Goal: Information Seeking & Learning: Learn about a topic

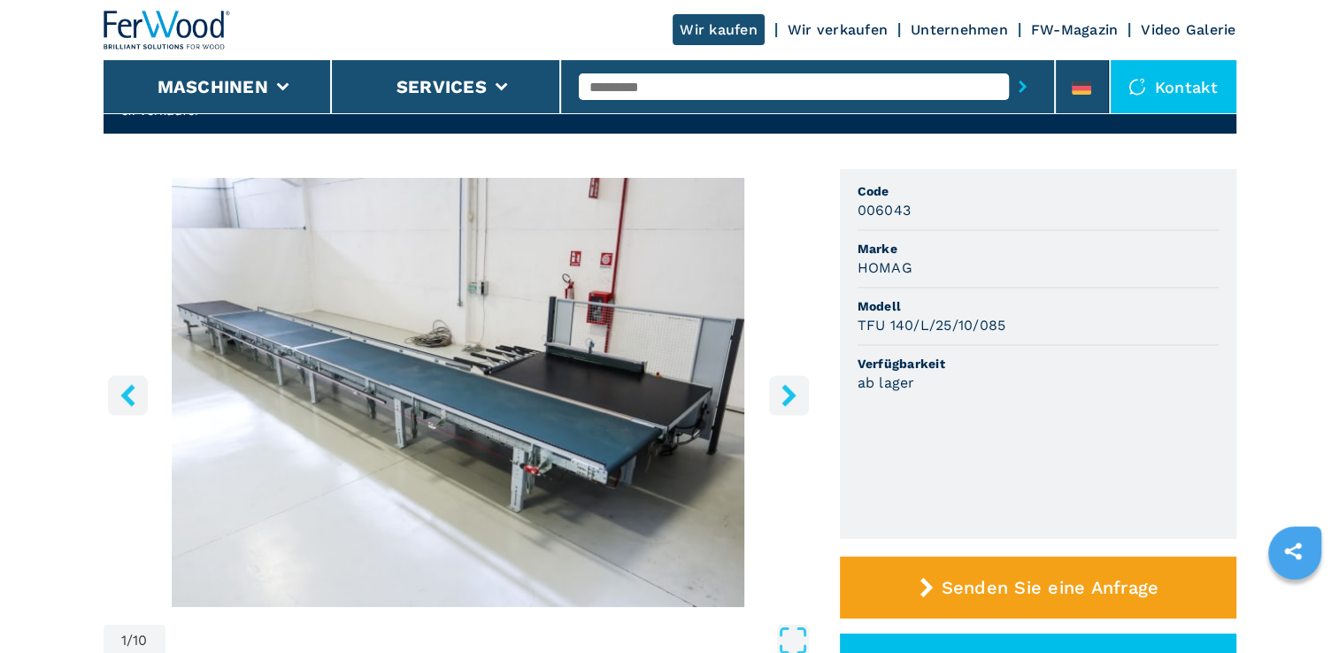
scroll to position [106, 0]
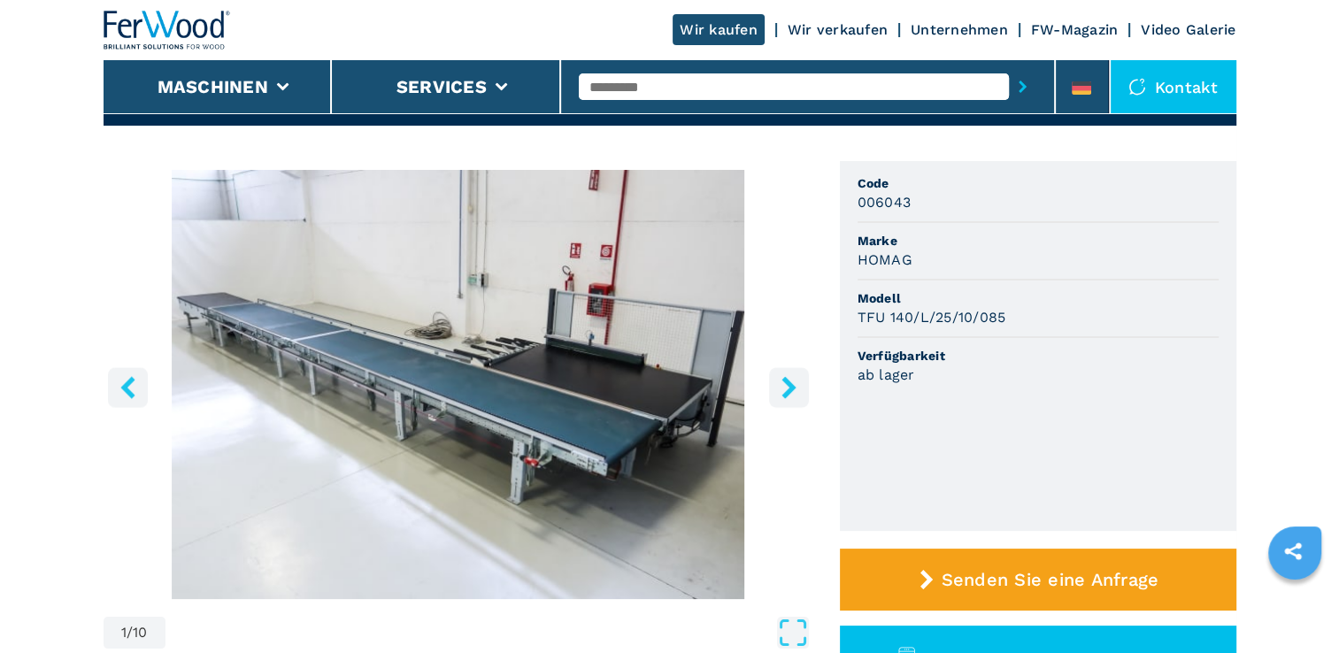
click at [789, 391] on icon "right-button" at bounding box center [788, 387] width 14 height 22
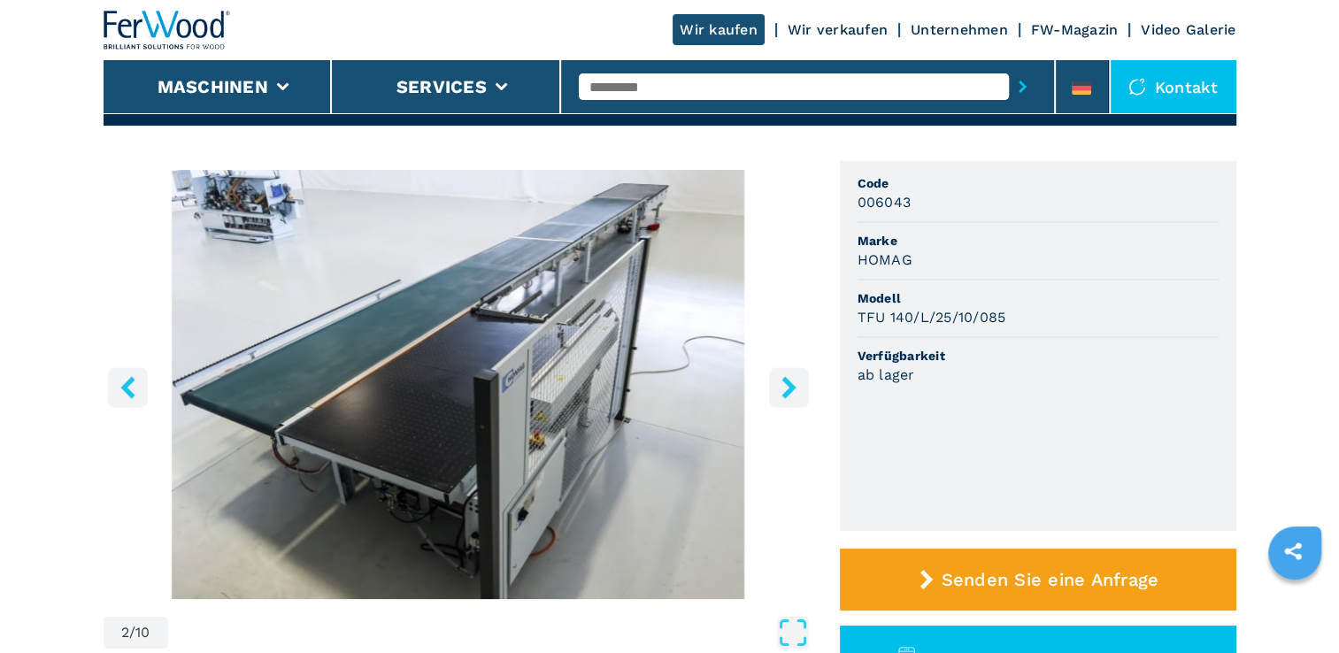
click at [789, 391] on icon "right-button" at bounding box center [788, 387] width 14 height 22
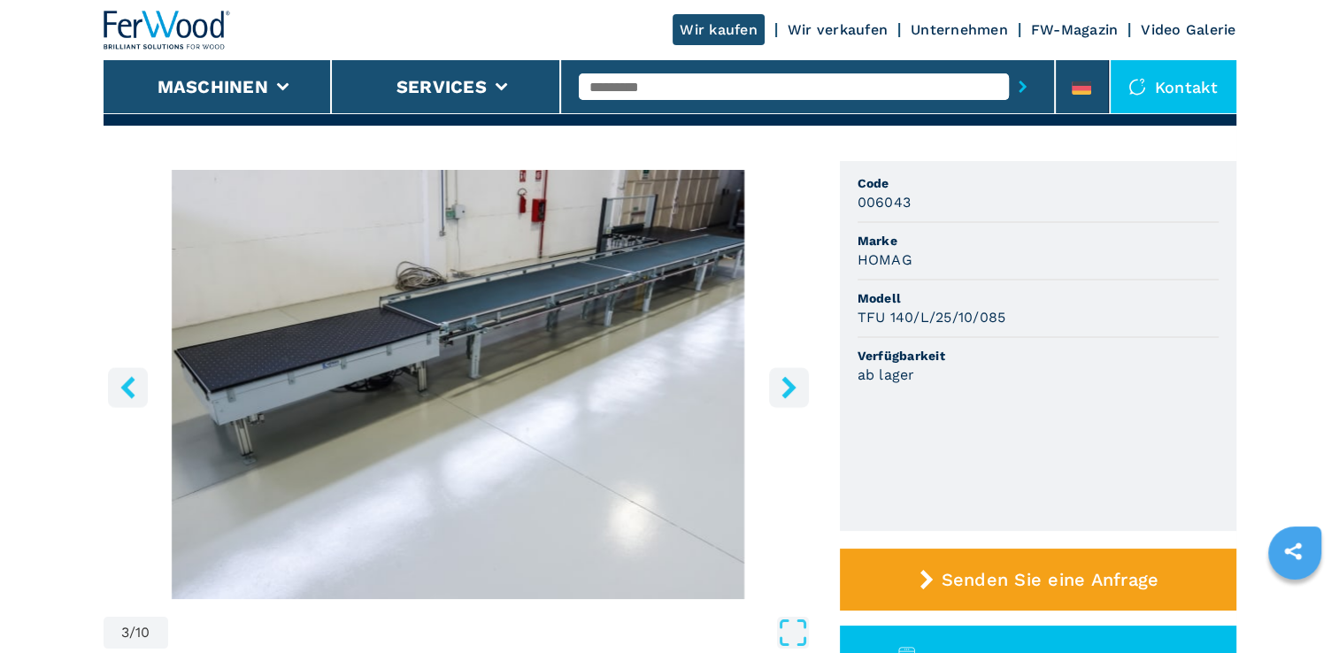
click at [789, 391] on icon "right-button" at bounding box center [788, 387] width 14 height 22
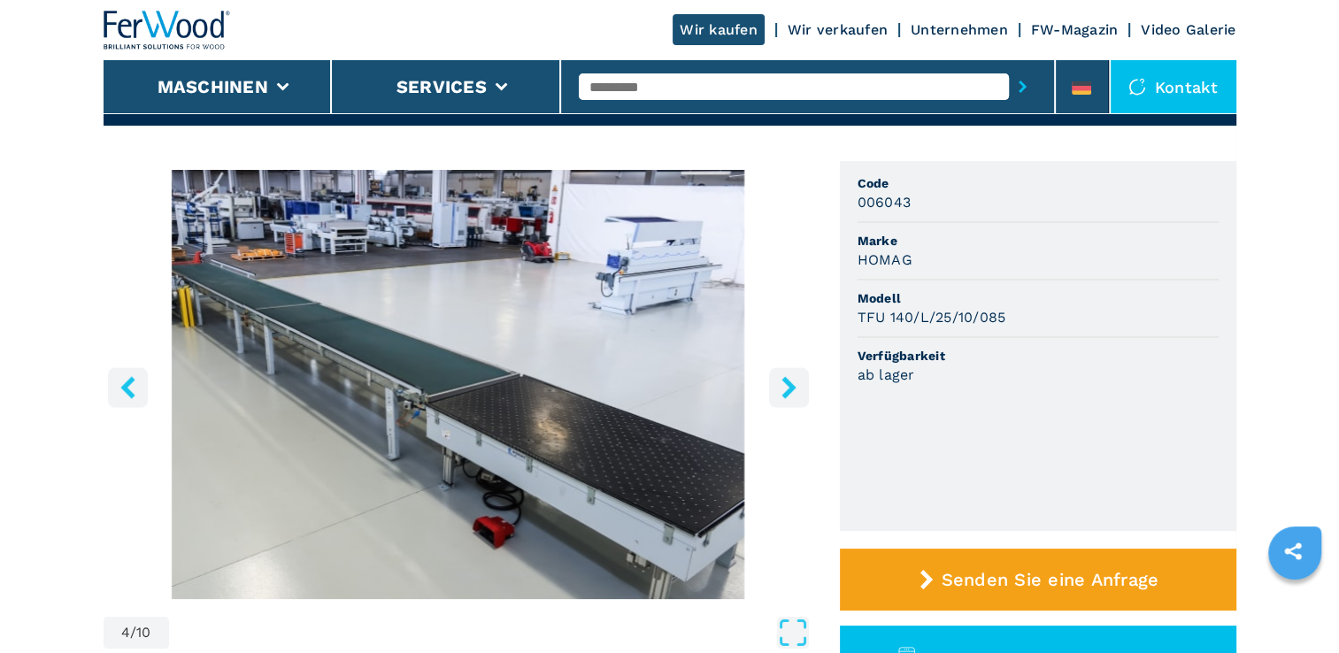
click at [789, 391] on icon "right-button" at bounding box center [788, 387] width 14 height 22
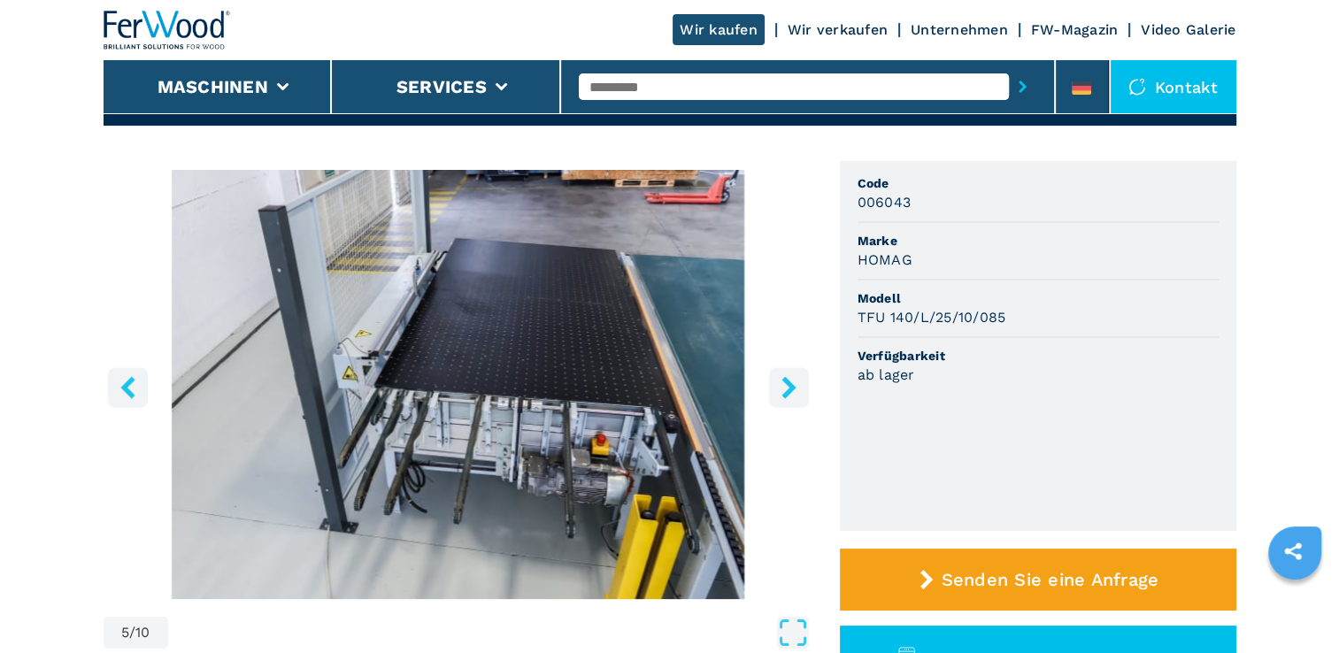
click at [789, 391] on icon "right-button" at bounding box center [788, 387] width 14 height 22
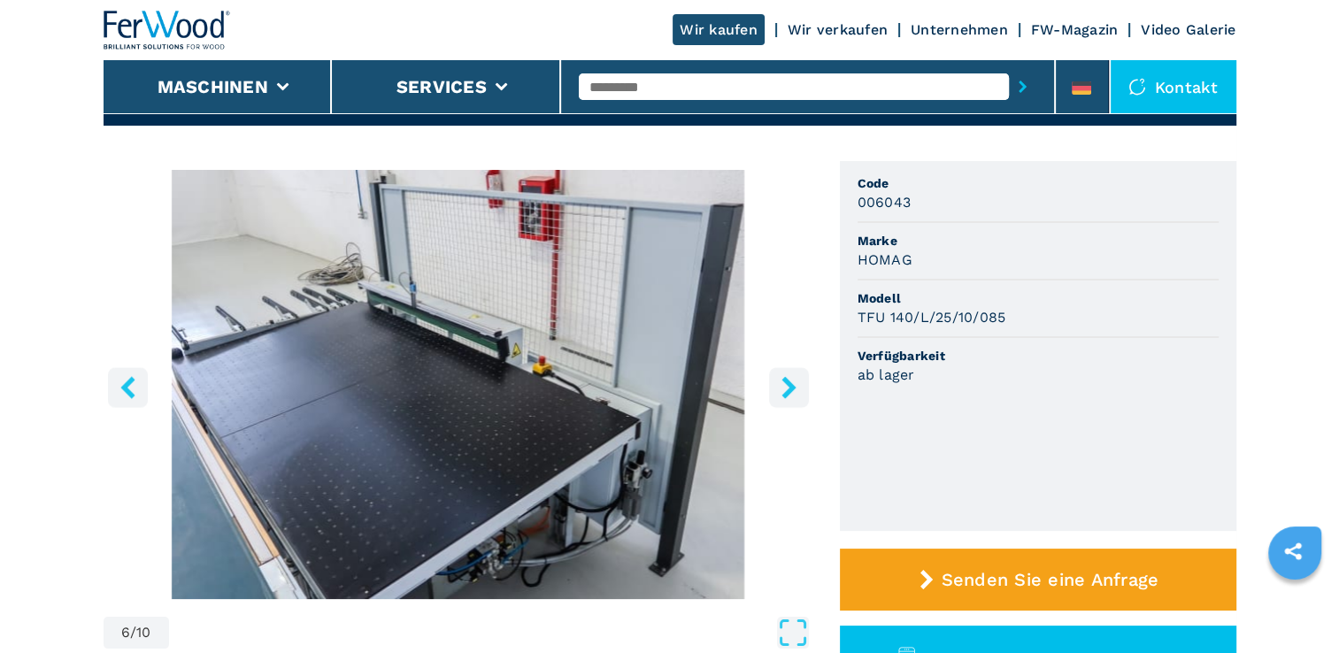
click at [789, 391] on icon "right-button" at bounding box center [788, 387] width 14 height 22
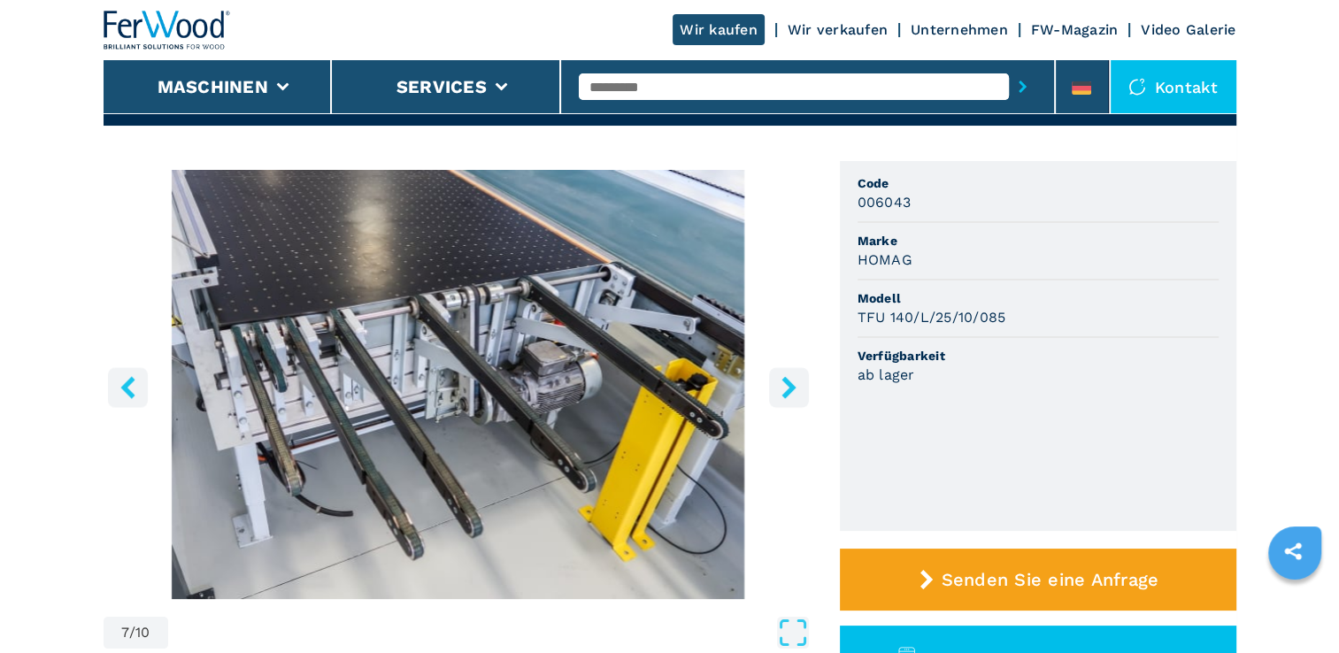
click at [789, 391] on icon "right-button" at bounding box center [788, 387] width 14 height 22
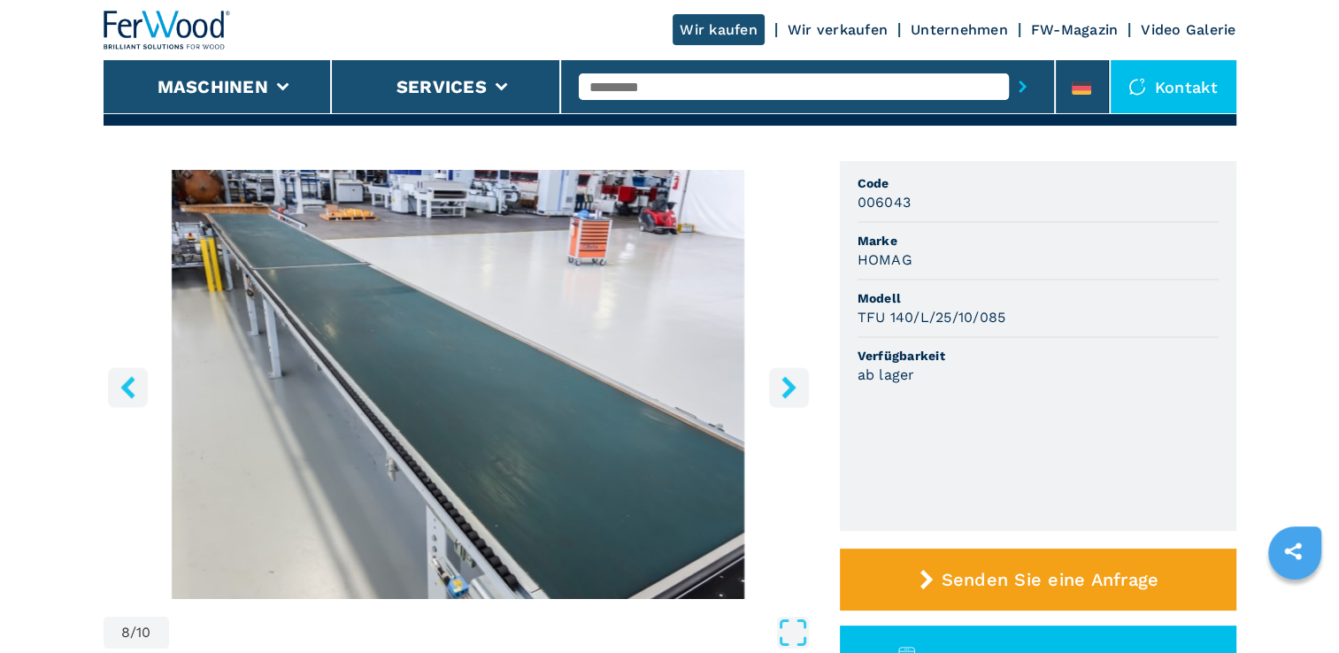
click at [789, 391] on icon "right-button" at bounding box center [788, 387] width 14 height 22
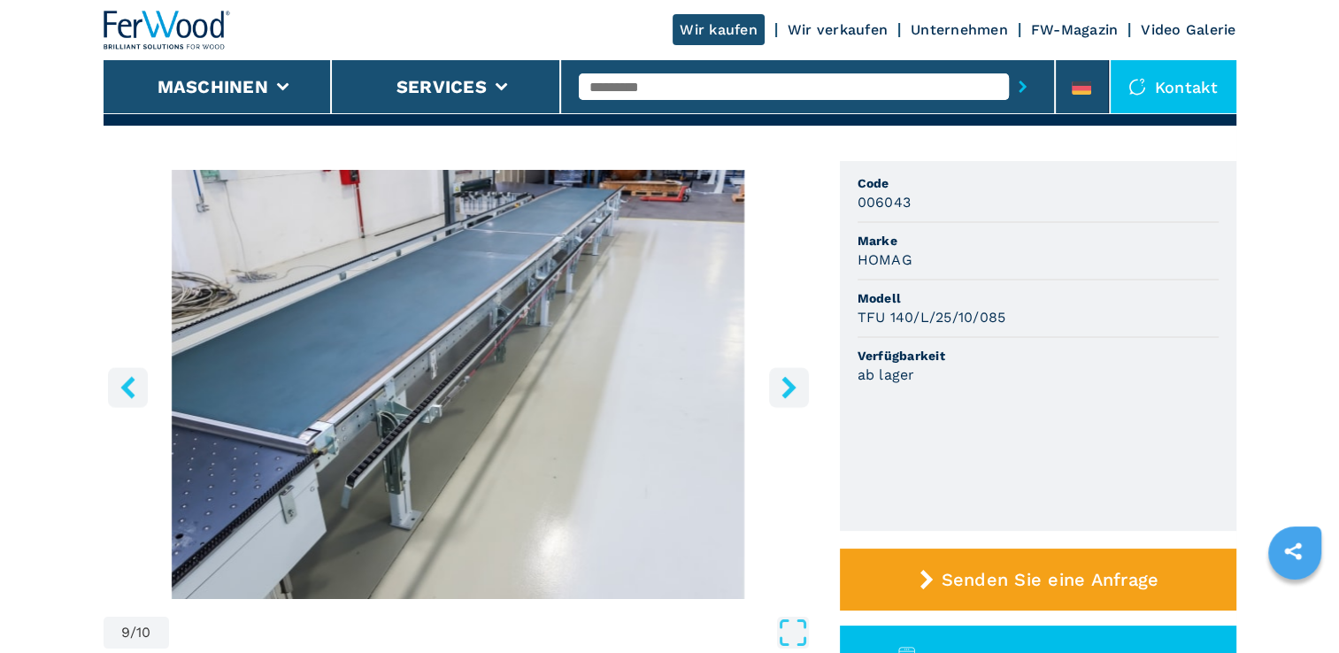
click at [789, 391] on icon "right-button" at bounding box center [788, 387] width 14 height 22
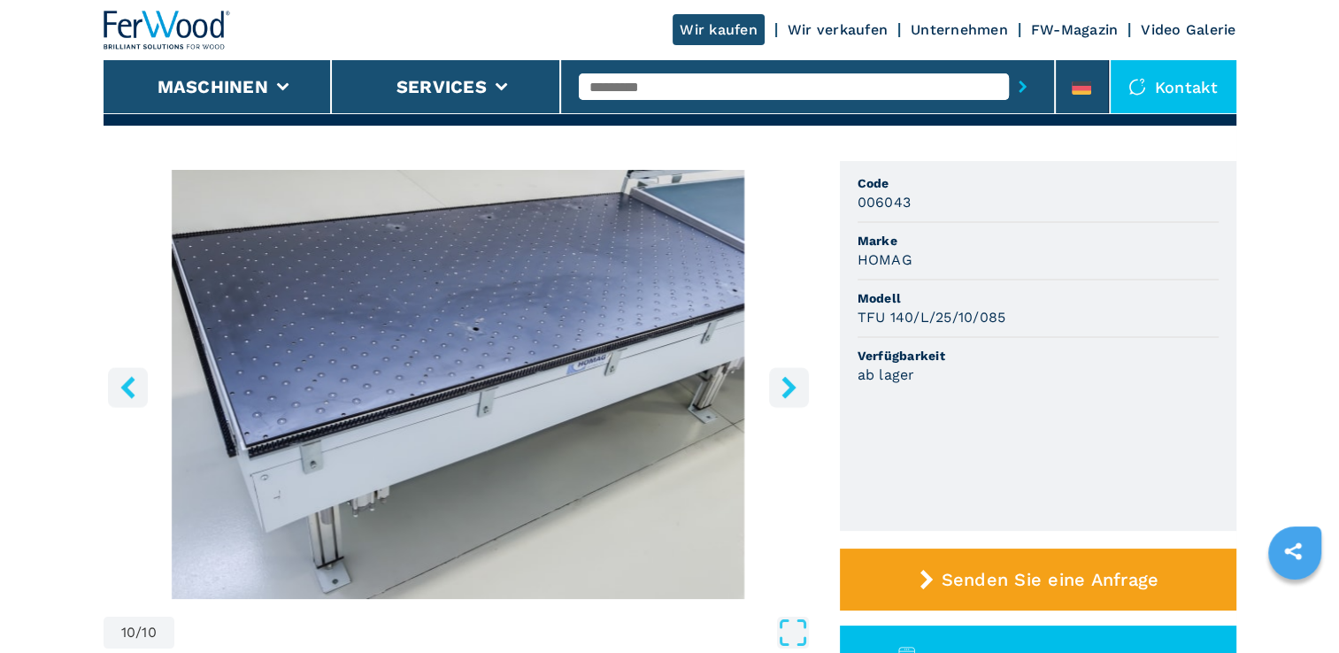
click at [789, 391] on icon "right-button" at bounding box center [788, 387] width 14 height 22
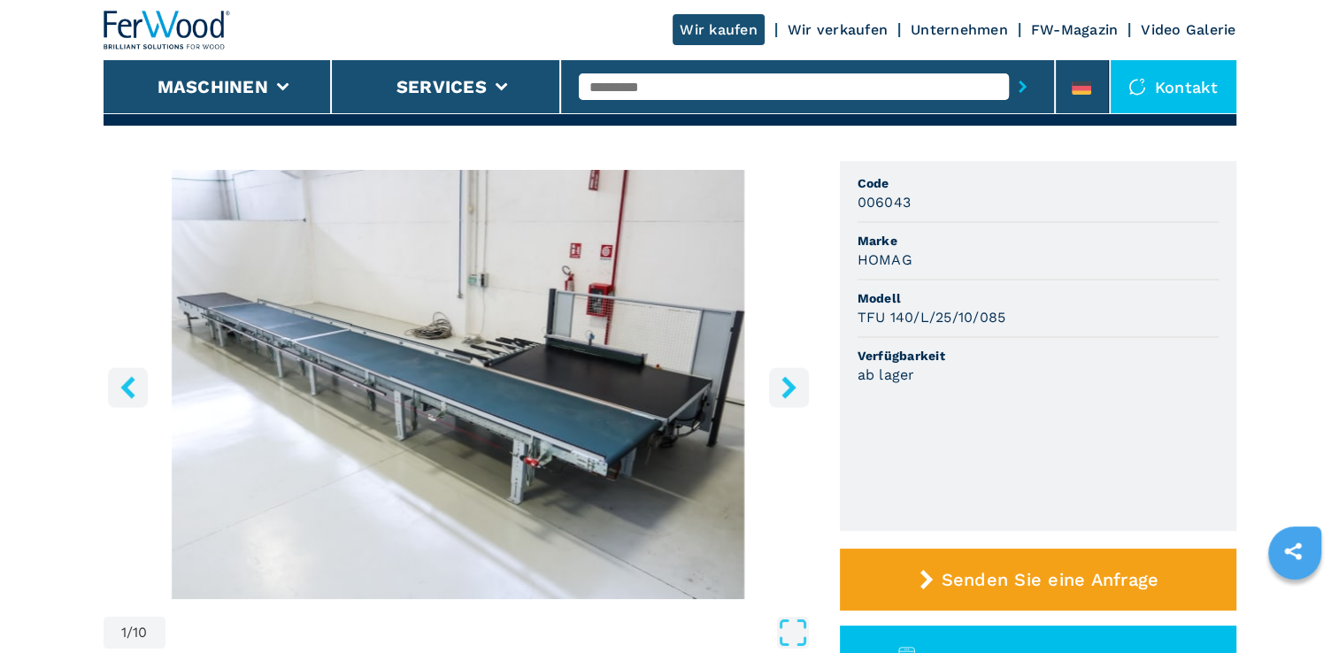
click at [789, 391] on icon "right-button" at bounding box center [788, 387] width 14 height 22
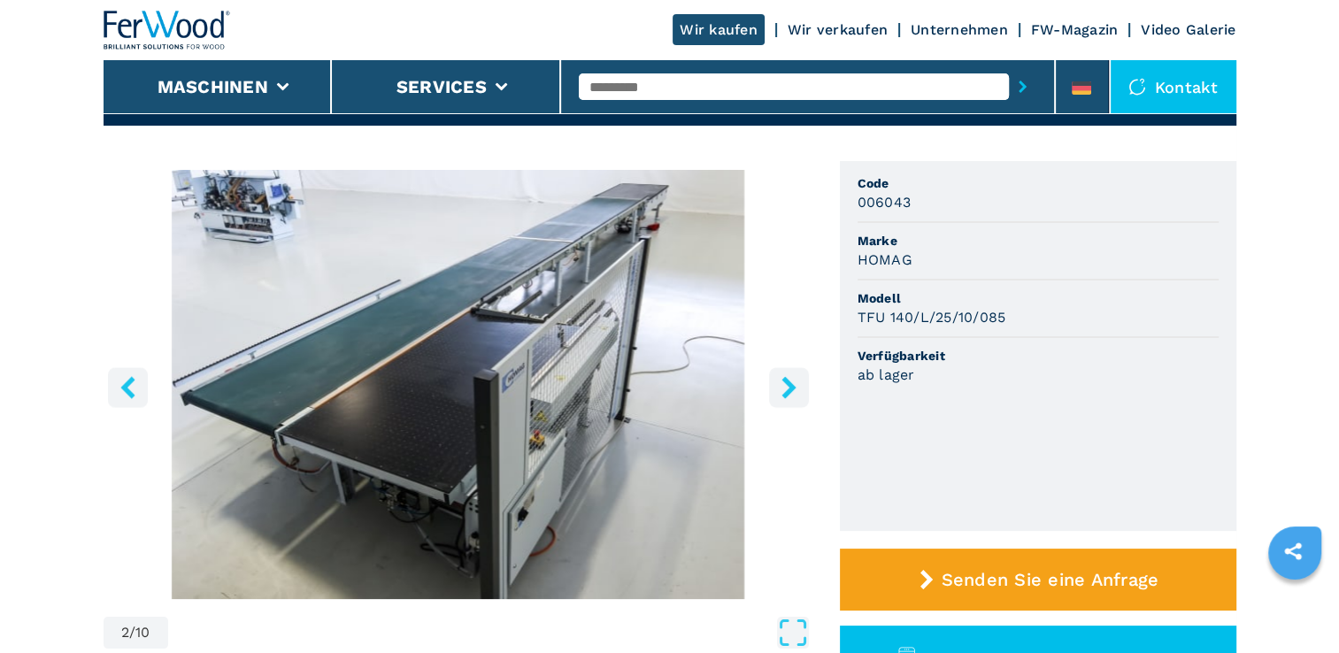
click at [789, 391] on icon "right-button" at bounding box center [788, 387] width 14 height 22
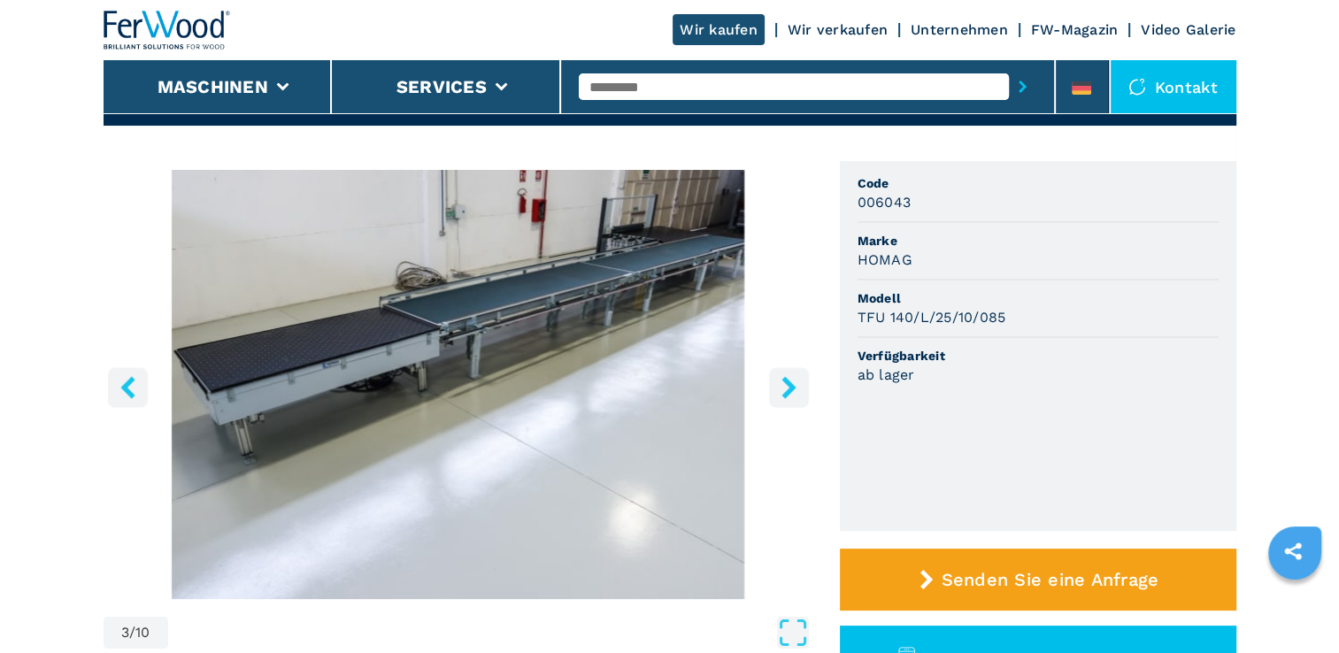
click at [789, 391] on icon "right-button" at bounding box center [788, 387] width 14 height 22
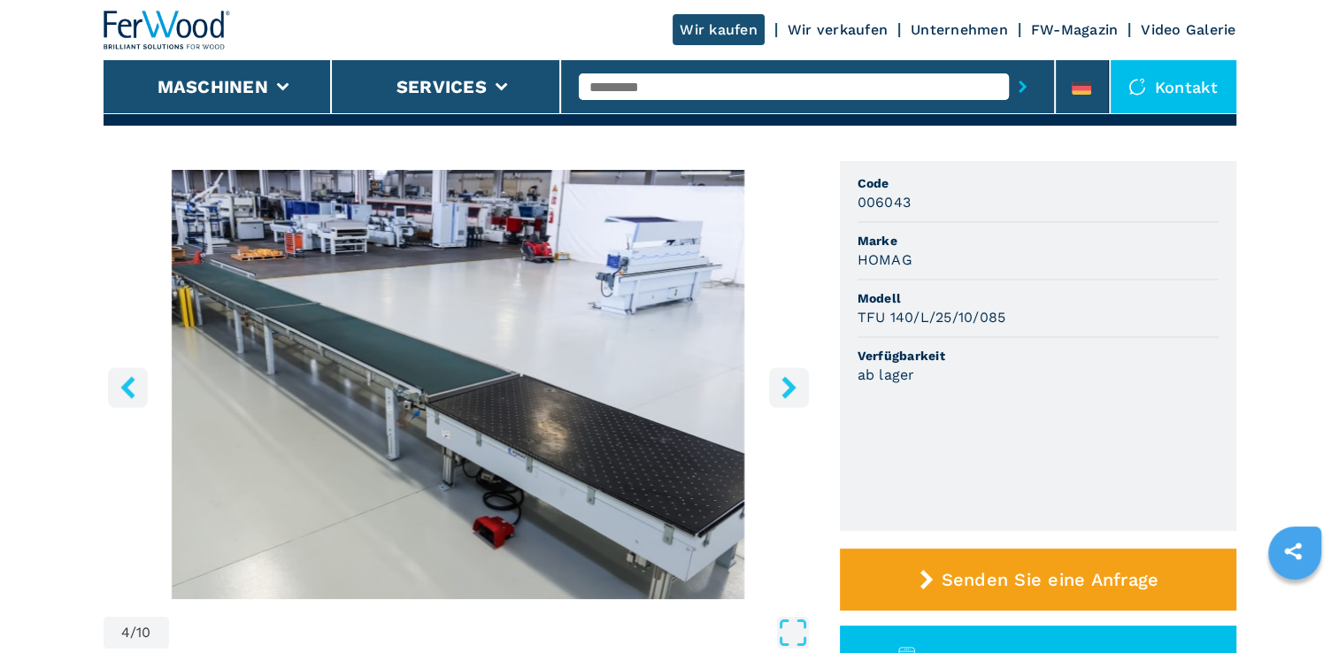
click at [789, 391] on icon "right-button" at bounding box center [788, 387] width 14 height 22
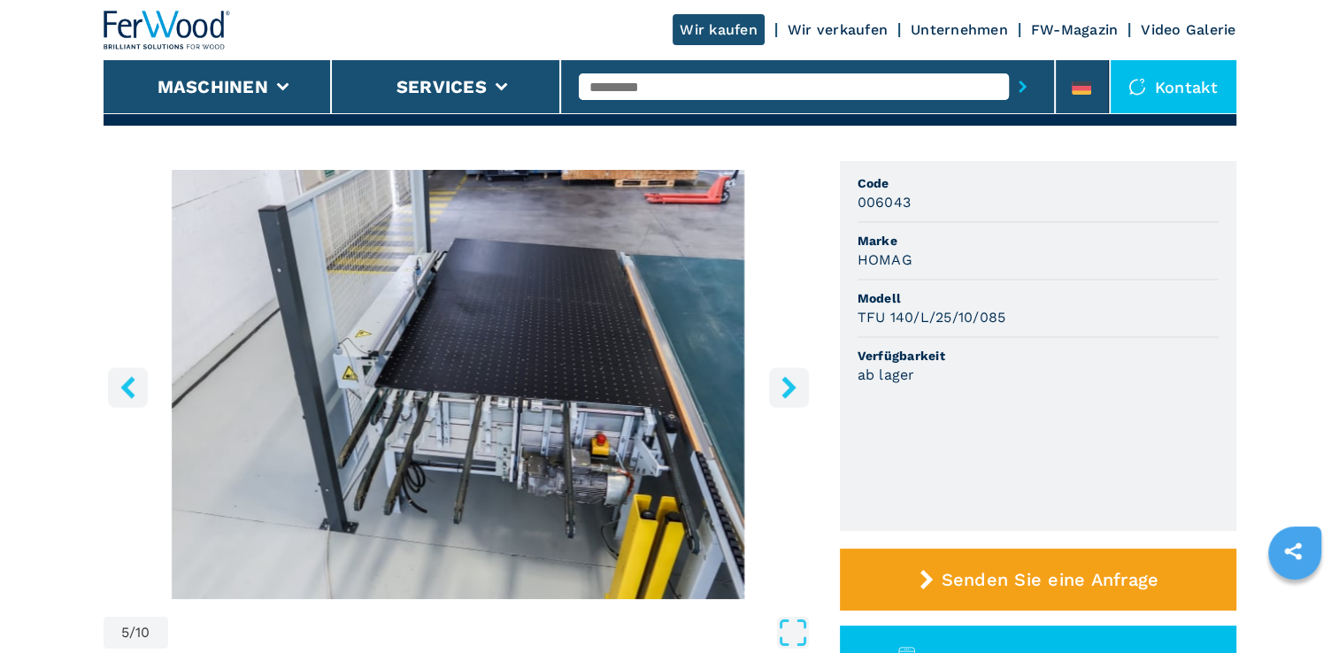
click at [789, 391] on icon "right-button" at bounding box center [788, 387] width 14 height 22
